Goal: Transaction & Acquisition: Purchase product/service

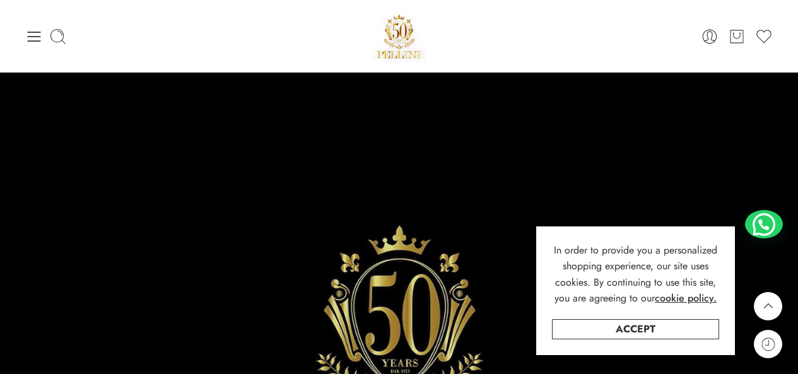
click at [646, 331] on link "Accept" at bounding box center [635, 329] width 167 height 20
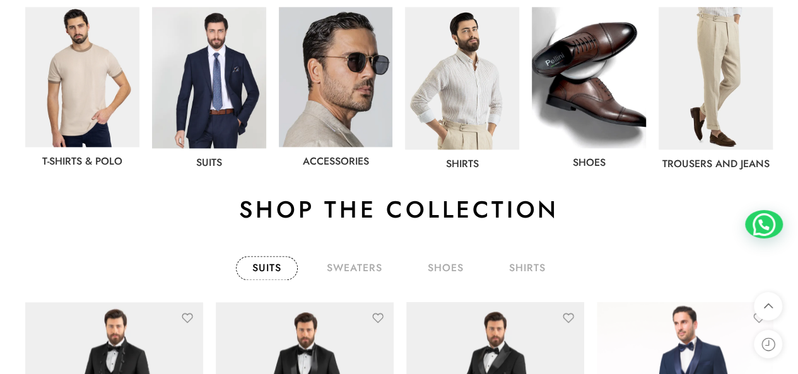
scroll to position [732, 0]
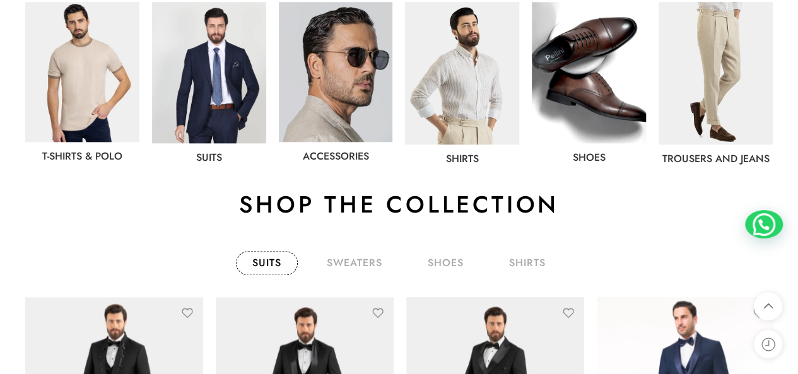
click at [209, 69] on img at bounding box center [209, 72] width 114 height 141
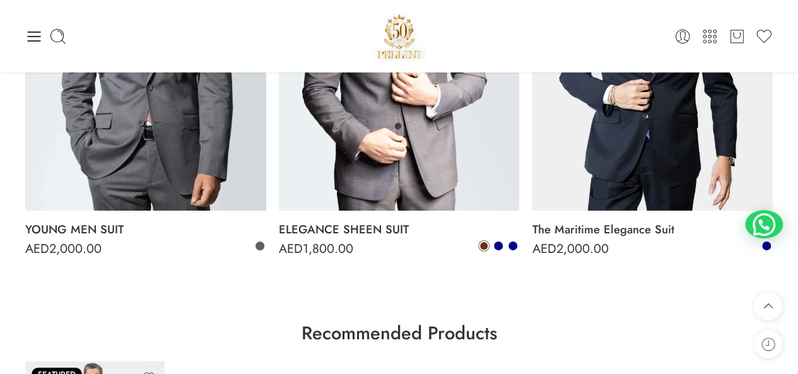
scroll to position [1892, 0]
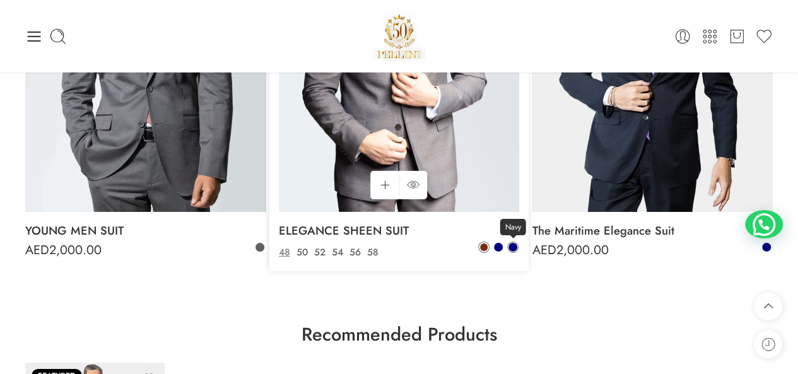
click at [513, 248] on span at bounding box center [512, 247] width 9 height 9
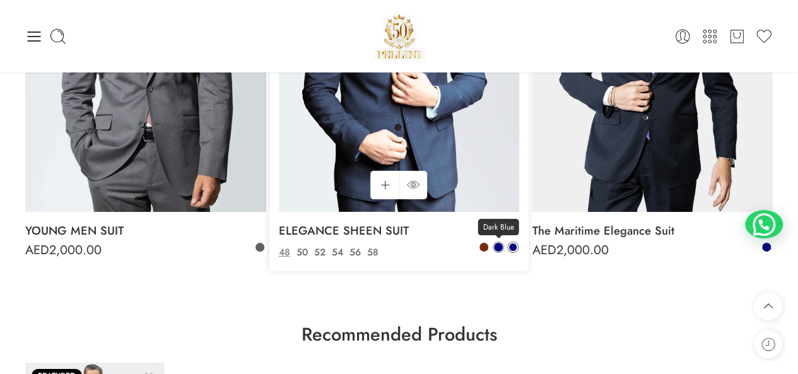
click at [501, 244] on span at bounding box center [498, 247] width 9 height 9
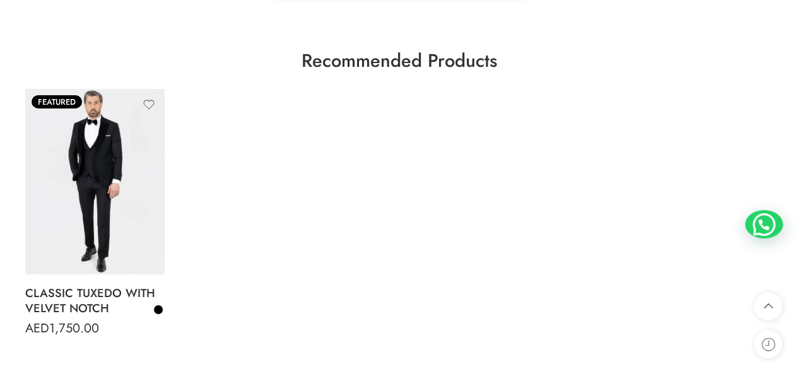
scroll to position [2195, 0]
